Goal: Information Seeking & Learning: Learn about a topic

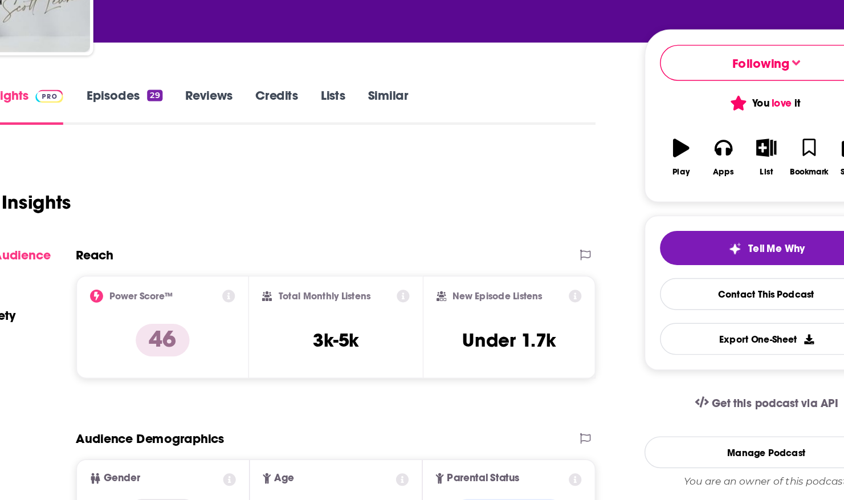
scroll to position [50, 0]
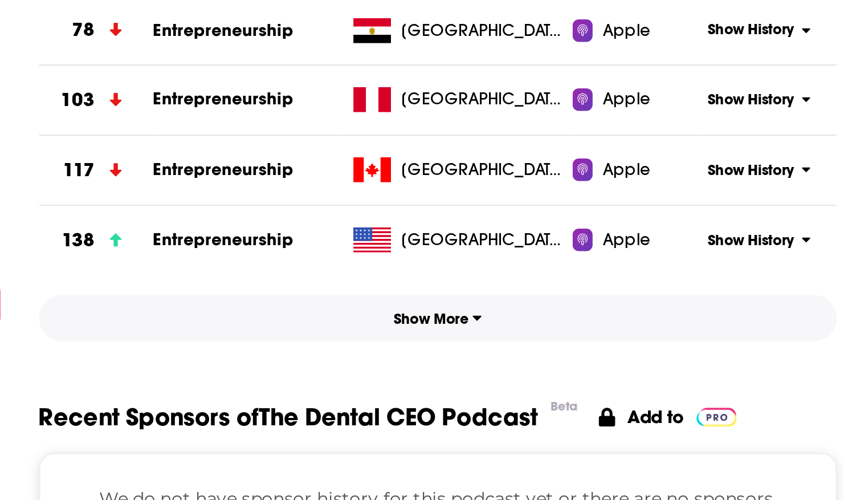
click at [375, 323] on button "Show More" at bounding box center [372, 317] width 363 height 21
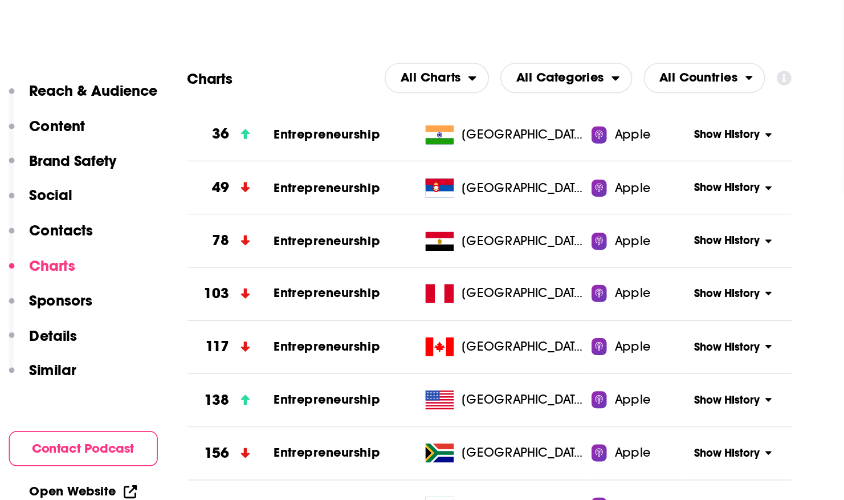
scroll to position [1238, 0]
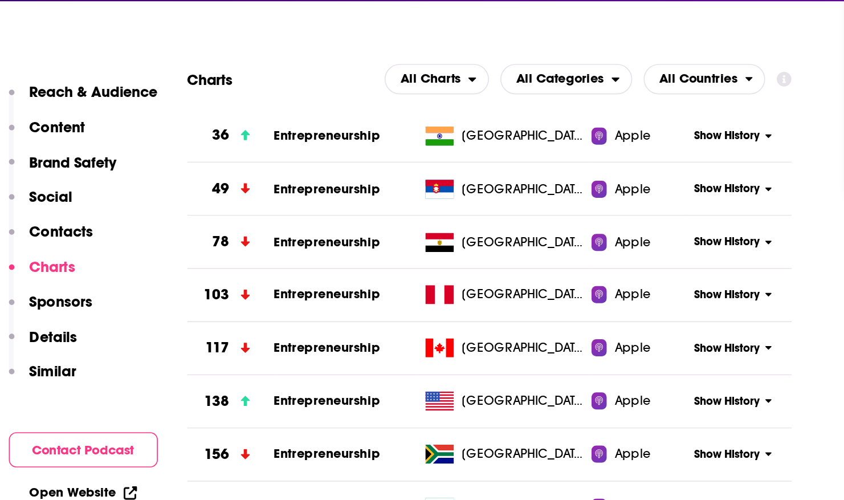
click at [125, 220] on p "Sponsors" at bounding box center [116, 222] width 38 height 11
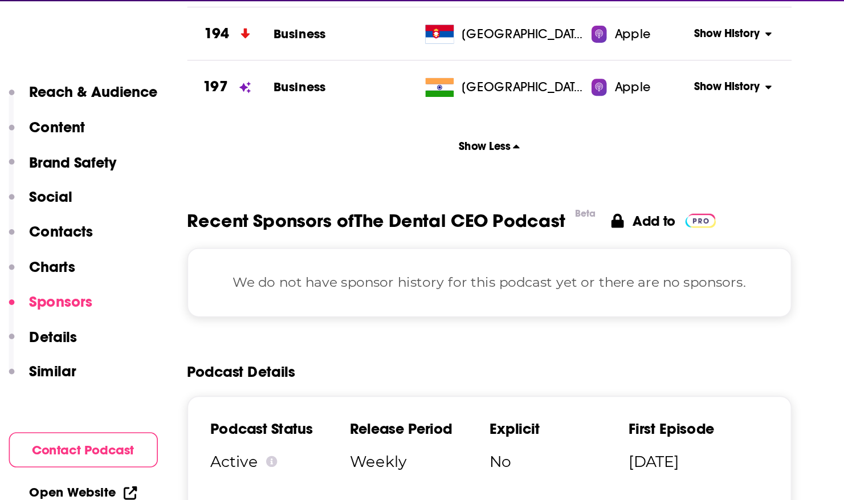
scroll to position [1562, 0]
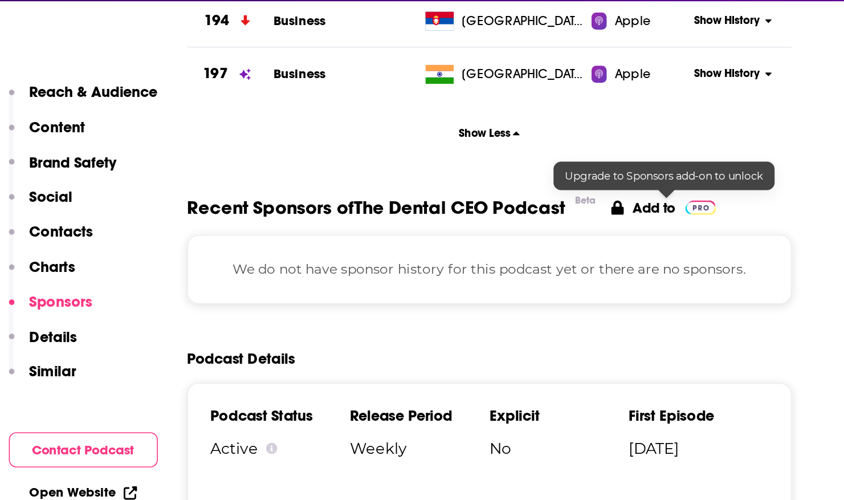
click at [497, 162] on img at bounding box center [499, 166] width 19 height 9
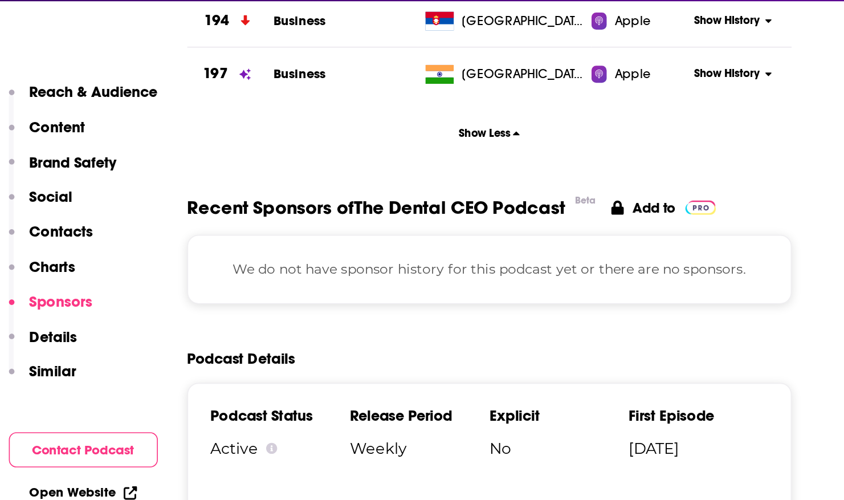
click at [132, 338] on link "Open Website" at bounding box center [129, 337] width 64 height 10
